Goal: Transaction & Acquisition: Purchase product/service

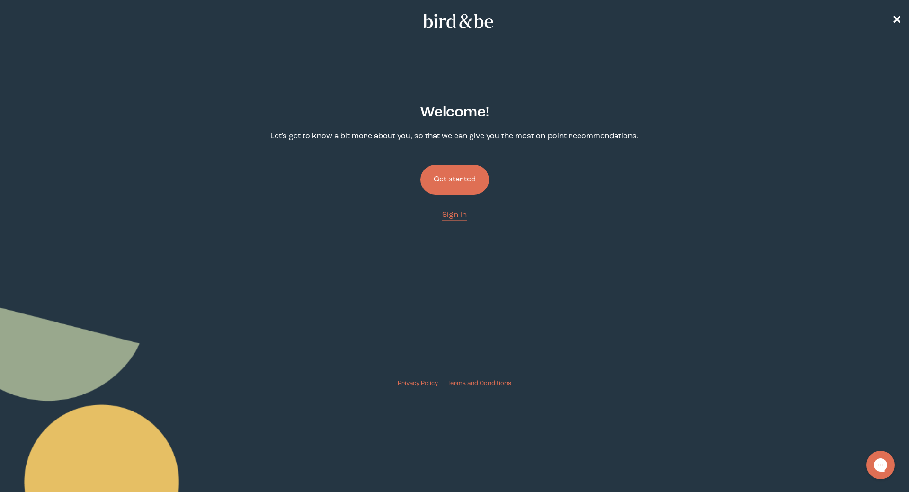
click at [461, 173] on button "Get started" at bounding box center [454, 180] width 69 height 30
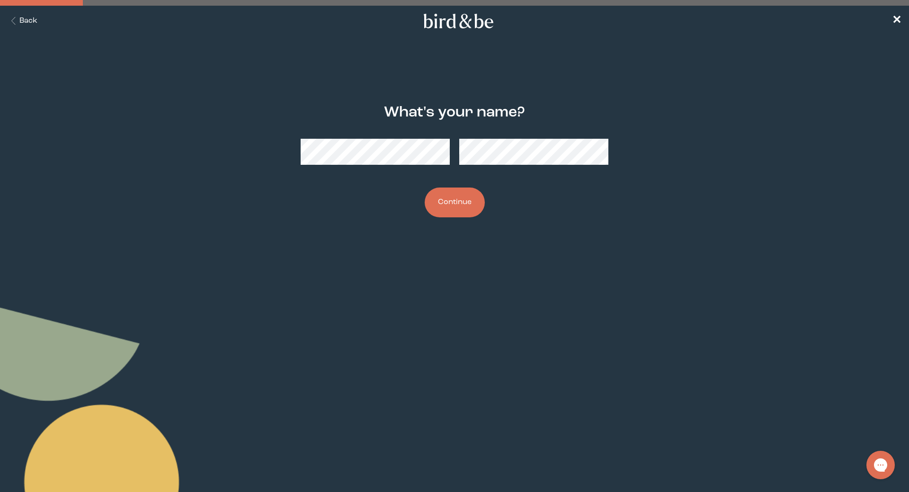
click at [333, 278] on body "plus-circle minus-circle close-circle Bird & Be Logo Bird & Be Logo arrow-left …" at bounding box center [454, 246] width 909 height 492
click at [341, 298] on body "plus-circle minus-circle close-circle Bird & Be Logo Bird & Be Logo arrow-left …" at bounding box center [454, 246] width 909 height 492
click at [450, 206] on button "Continue" at bounding box center [454, 202] width 60 height 30
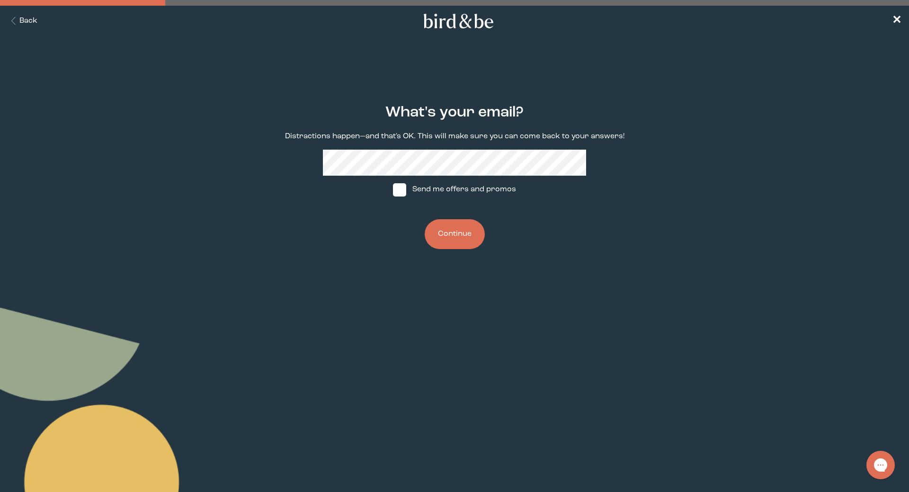
click at [331, 224] on div "What's your email? Distractions happen—and that's OK. This will make sure you c…" at bounding box center [454, 176] width 439 height 175
click at [440, 239] on button "Continue" at bounding box center [454, 234] width 60 height 30
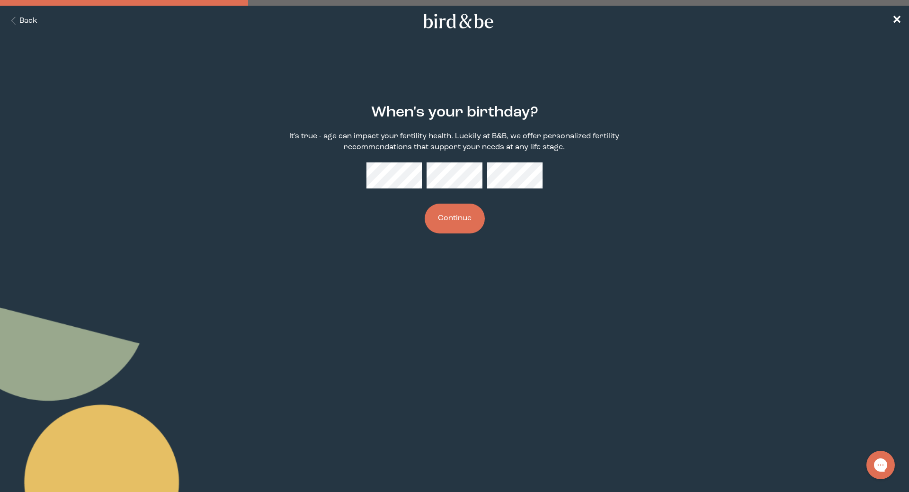
click at [448, 208] on button "Continue" at bounding box center [454, 218] width 60 height 30
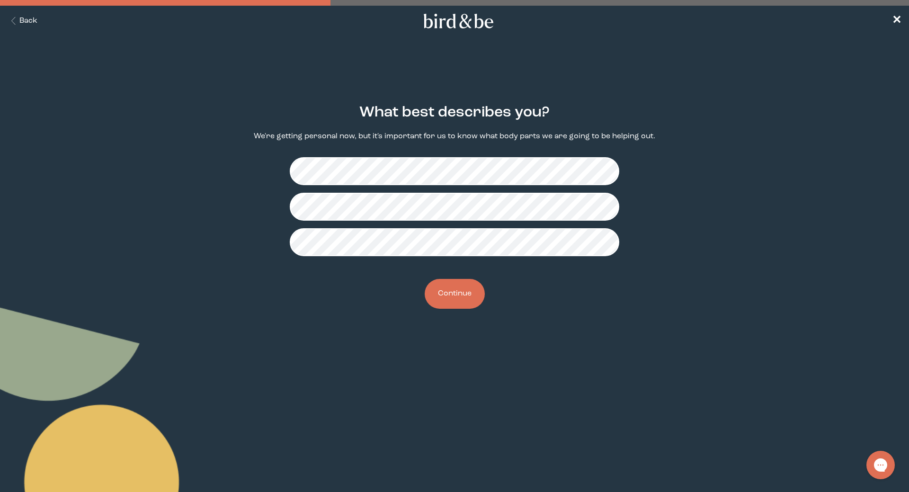
click at [448, 290] on button "Continue" at bounding box center [454, 294] width 60 height 30
click at [457, 298] on button "Continue" at bounding box center [454, 294] width 60 height 30
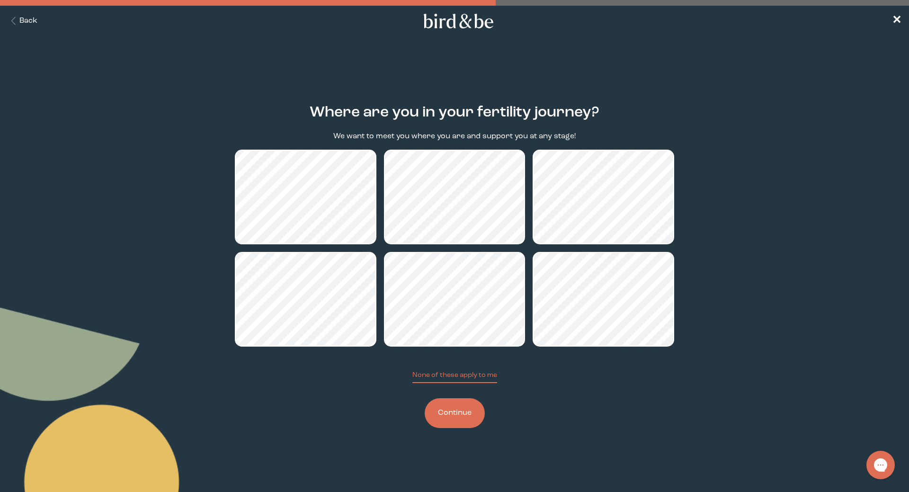
click at [470, 419] on button "Continue" at bounding box center [454, 413] width 60 height 30
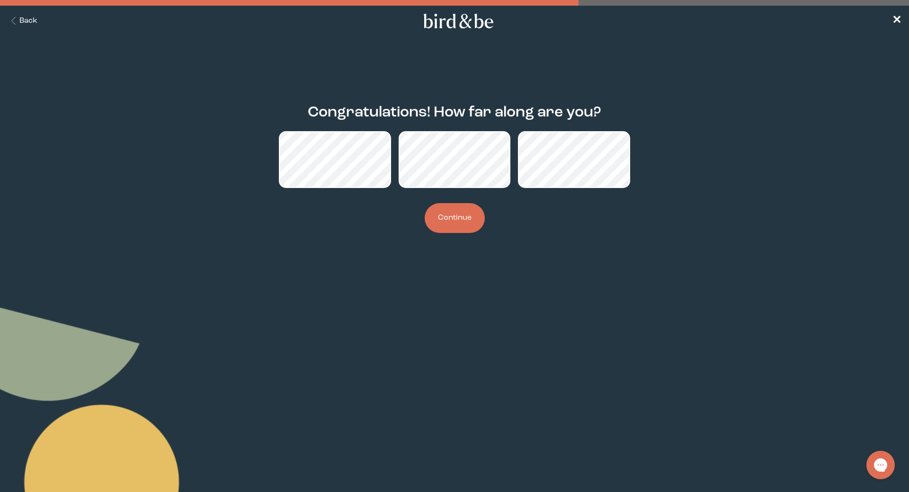
click at [452, 221] on button "Continue" at bounding box center [454, 218] width 60 height 30
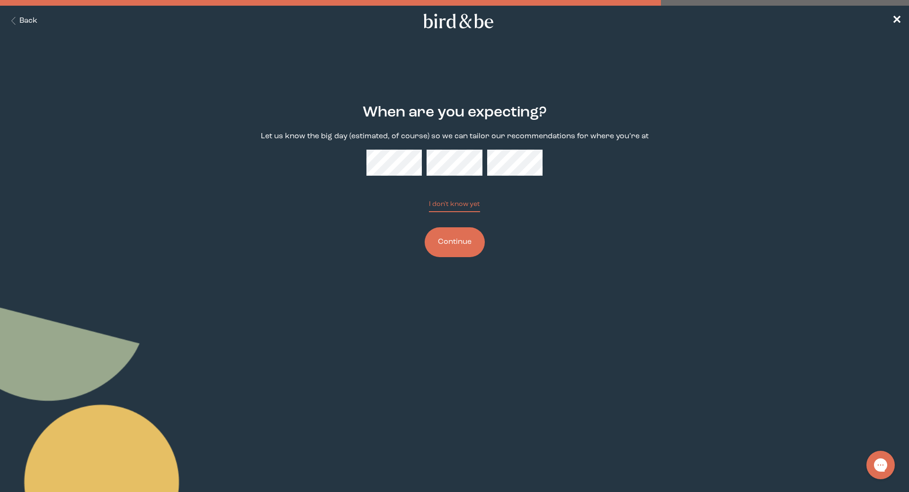
click at [269, 381] on body "plus-circle minus-circle close-circle Bird & Be Logo Bird & Be Logo arrow-left …" at bounding box center [454, 246] width 909 height 492
click at [458, 249] on button "Continue" at bounding box center [454, 242] width 60 height 30
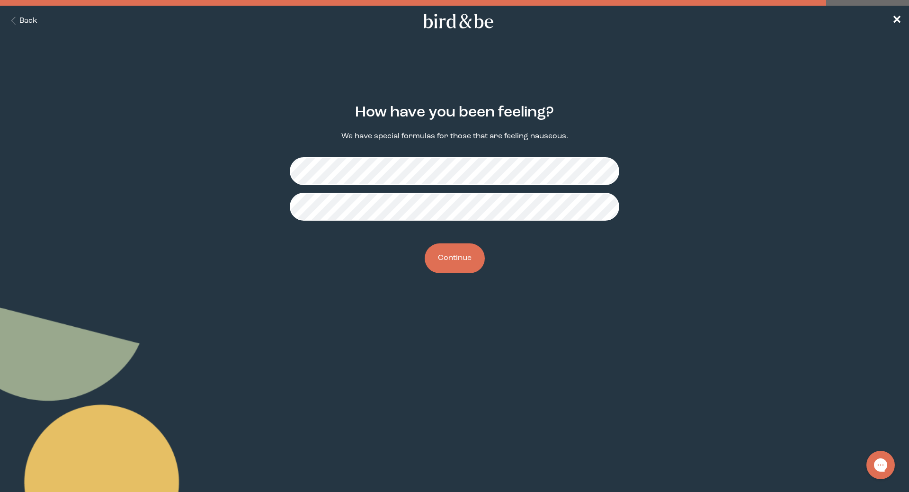
click at [452, 253] on button "Continue" at bounding box center [454, 258] width 60 height 30
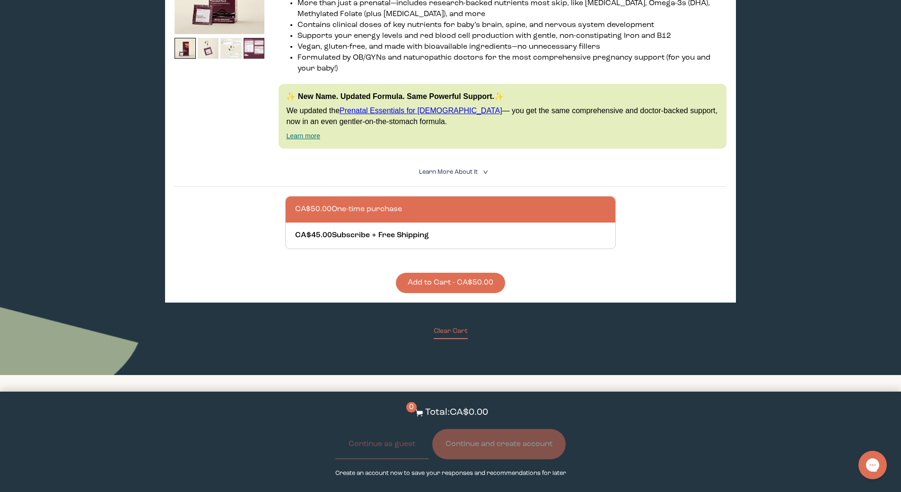
scroll to position [615, 0]
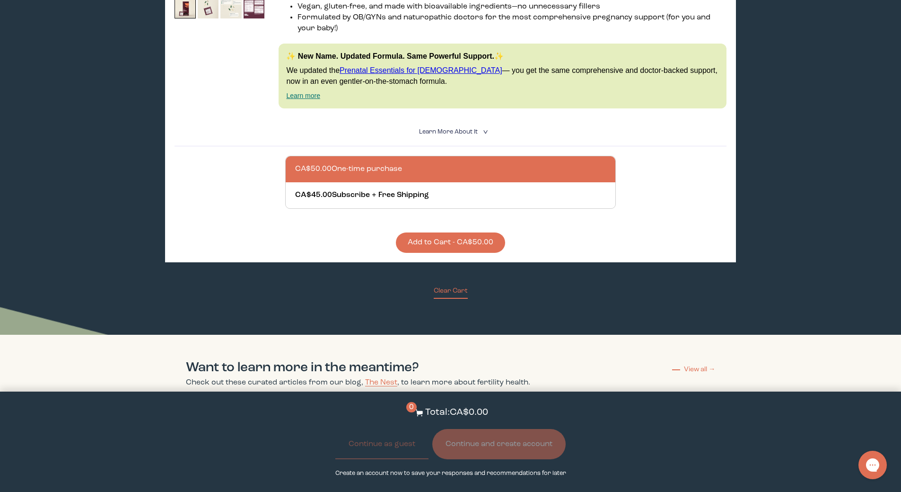
click at [452, 246] on button "Add to Cart - CA$50.00" at bounding box center [450, 242] width 109 height 20
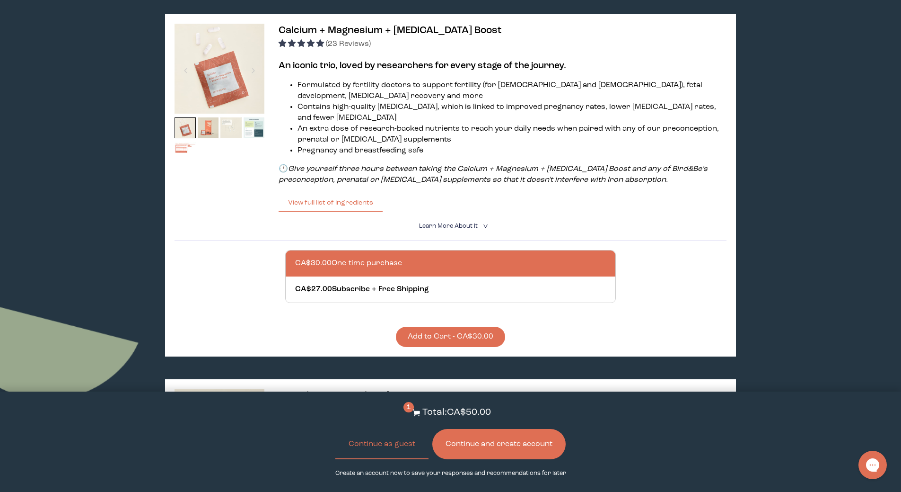
scroll to position [189, 0]
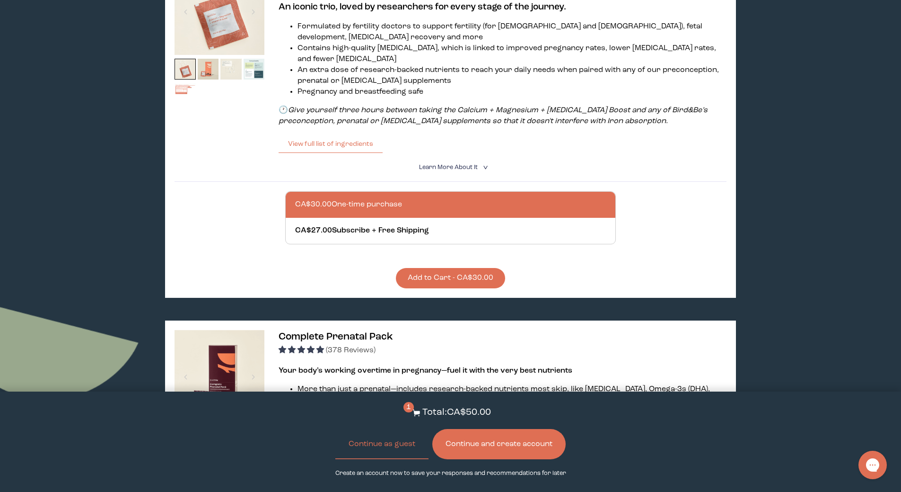
click at [421, 280] on button "Add to Cart - CA$30.00" at bounding box center [450, 278] width 109 height 20
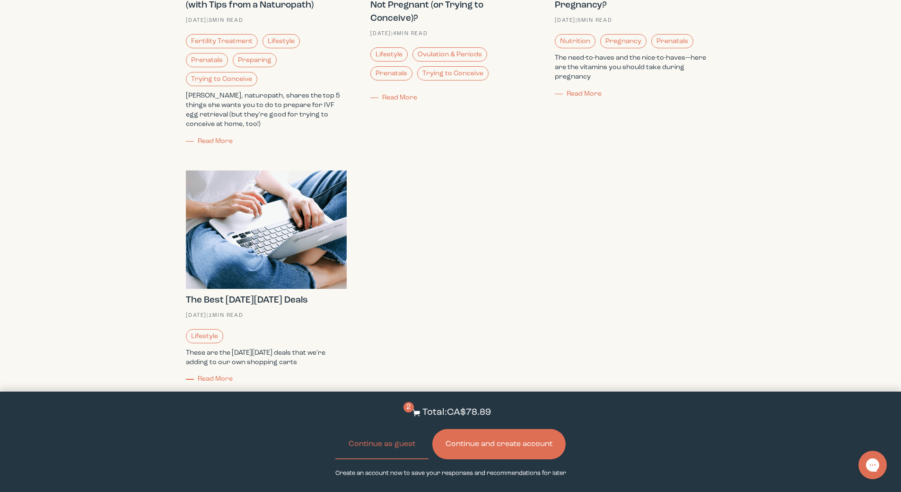
scroll to position [1172, 0]
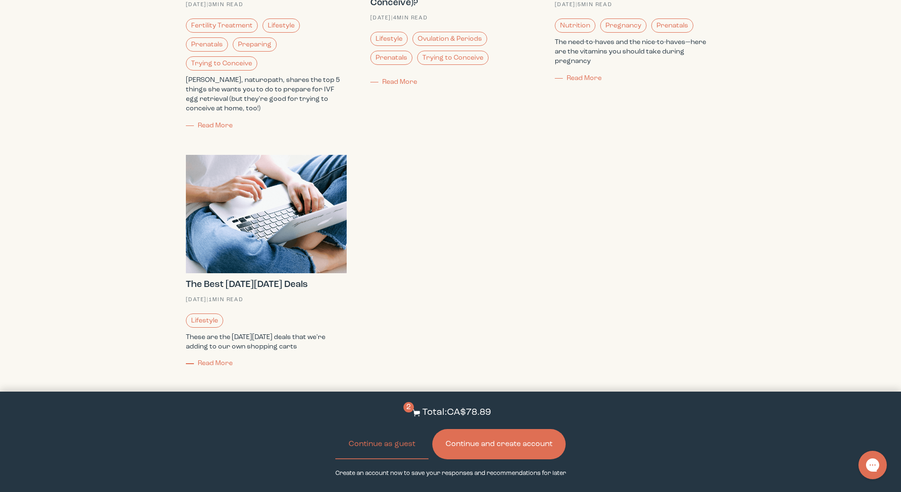
click at [500, 449] on button "Continue and create account" at bounding box center [498, 444] width 133 height 30
